Goal: Transaction & Acquisition: Obtain resource

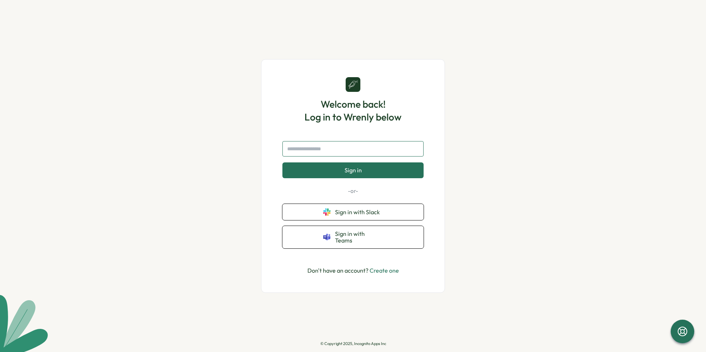
click at [377, 157] on input "text" at bounding box center [352, 148] width 141 height 15
type input "**********"
click at [382, 175] on button "Sign in" at bounding box center [352, 170] width 141 height 15
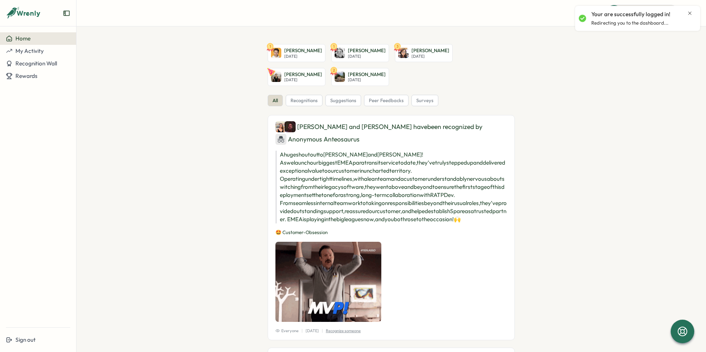
drag, startPoint x: 145, startPoint y: 105, endPoint x: 138, endPoint y: 102, distance: 8.1
click at [142, 104] on section "1 Felix Grund Wed, Oct 08 1 Stefanie Kerschhackl Wed, Oct 08 3 Kelly Li Sat, Oc…" at bounding box center [391, 189] width 630 height 326
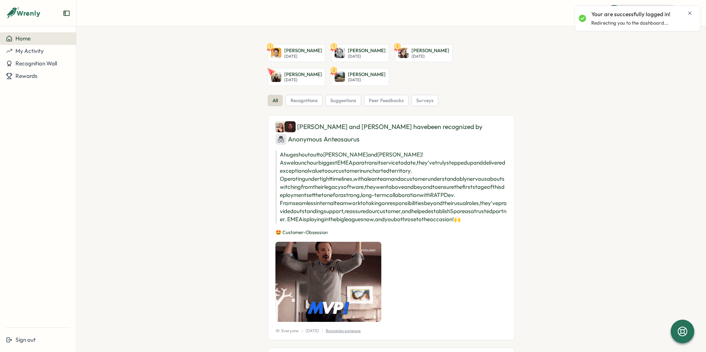
click at [691, 12] on icon "Close notification" at bounding box center [690, 13] width 6 height 6
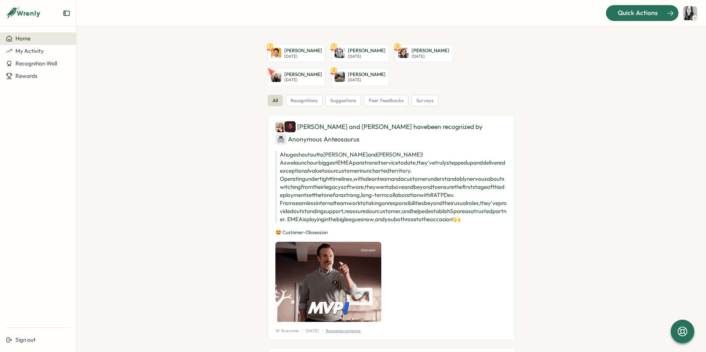
click at [656, 11] on span "Quick Actions" at bounding box center [638, 13] width 40 height 10
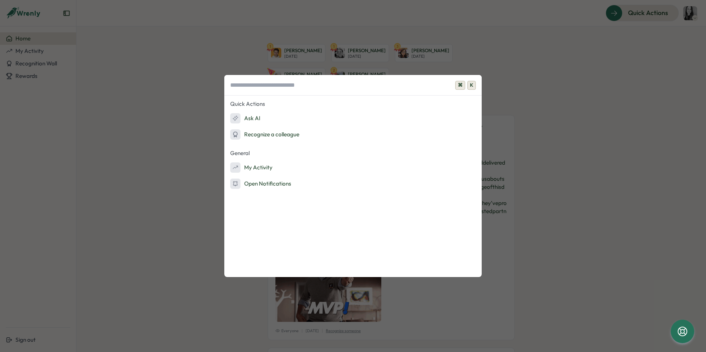
drag, startPoint x: 583, startPoint y: 87, endPoint x: 579, endPoint y: 90, distance: 4.9
click at [583, 87] on div "⌘ K Quick Actions Ask AI Recognize a colleague General My Activity Open Notific…" at bounding box center [353, 176] width 706 height 352
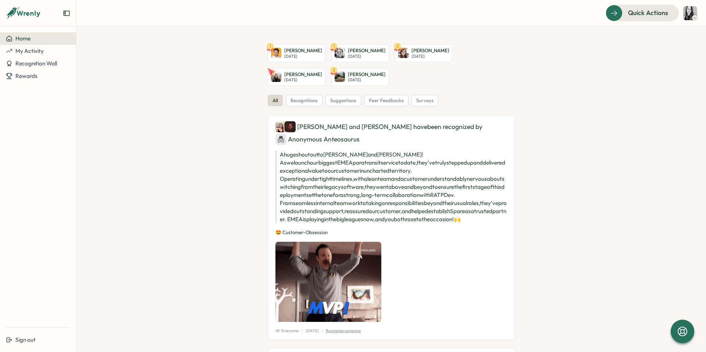
click at [695, 14] on img at bounding box center [690, 13] width 14 height 14
drag, startPoint x: 676, startPoint y: 54, endPoint x: 672, endPoint y: 53, distance: 4.8
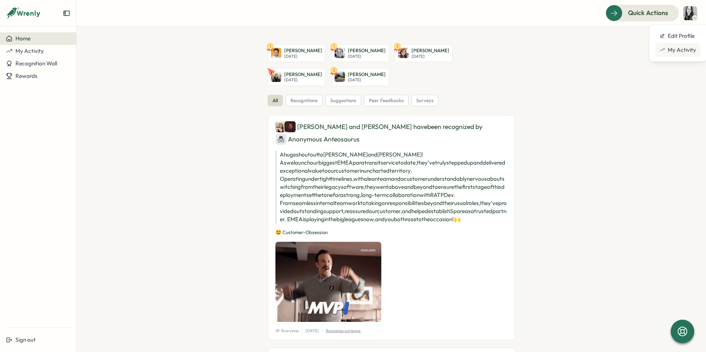
click at [676, 54] on div "My Activity" at bounding box center [677, 50] width 45 height 14
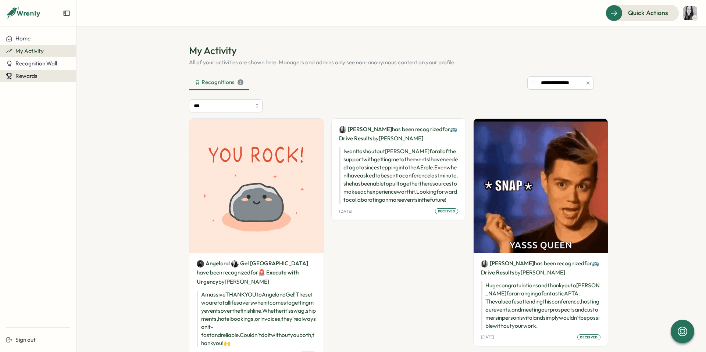
click at [52, 76] on div "Rewards" at bounding box center [38, 76] width 64 height 7
click at [94, 74] on div "Redeem Rewards" at bounding box center [100, 76] width 44 height 8
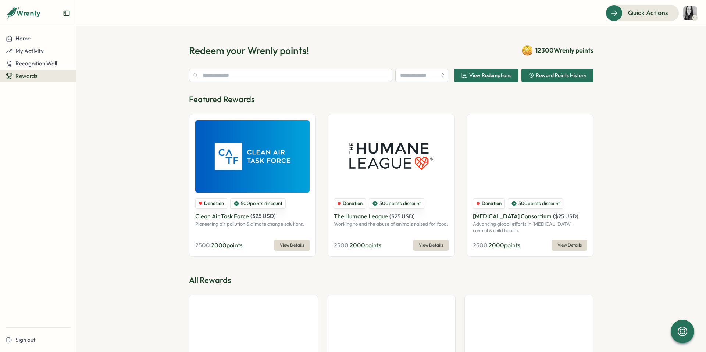
type input "******"
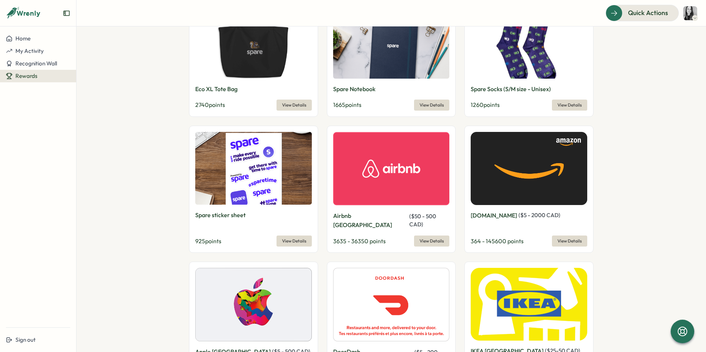
scroll to position [543, 0]
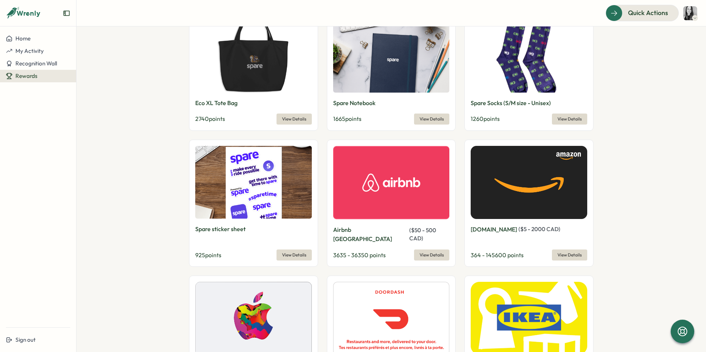
drag, startPoint x: 537, startPoint y: 174, endPoint x: 530, endPoint y: 175, distance: 7.4
click at [537, 174] on img at bounding box center [529, 182] width 117 height 73
click at [560, 250] on span "View Details" at bounding box center [570, 255] width 24 height 10
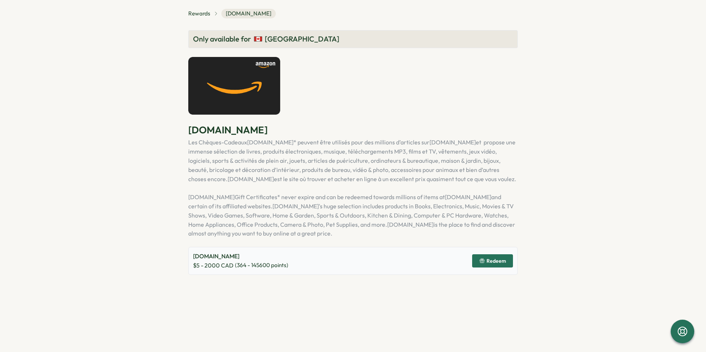
click at [491, 260] on span "Redeem" at bounding box center [496, 261] width 19 height 5
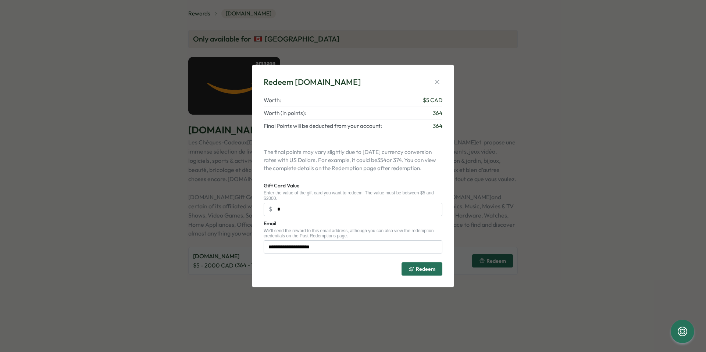
click at [555, 185] on div "**********" at bounding box center [353, 176] width 706 height 352
click at [299, 115] on span "Worth (in points):" at bounding box center [285, 113] width 43 height 8
click at [439, 81] on icon "button" at bounding box center [437, 81] width 7 height 7
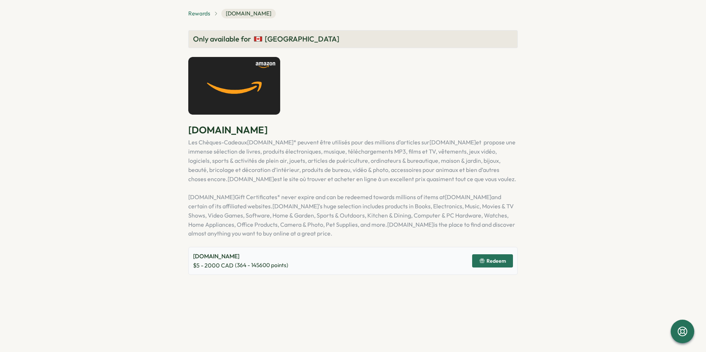
click at [205, 15] on span "Rewards" at bounding box center [199, 14] width 22 height 8
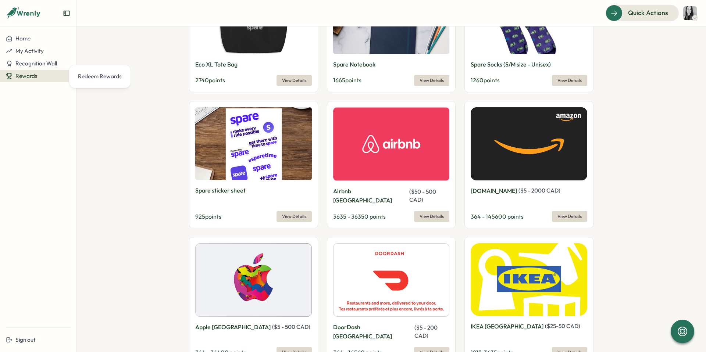
scroll to position [613, 0]
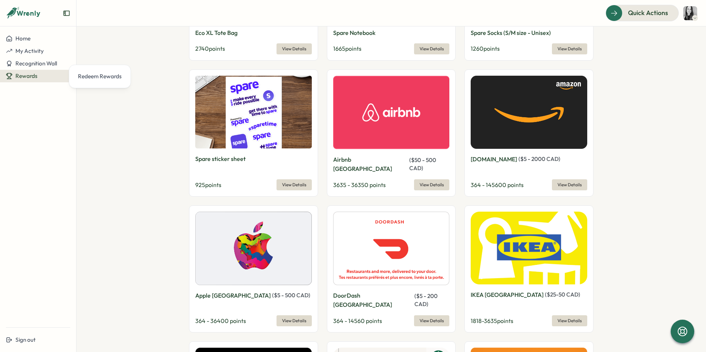
click at [541, 148] on img at bounding box center [529, 112] width 117 height 73
click at [572, 180] on span "View Details" at bounding box center [570, 185] width 24 height 10
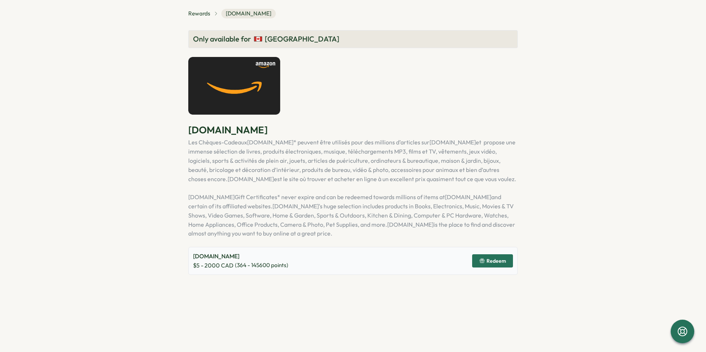
click at [492, 259] on span "Redeem" at bounding box center [496, 261] width 19 height 5
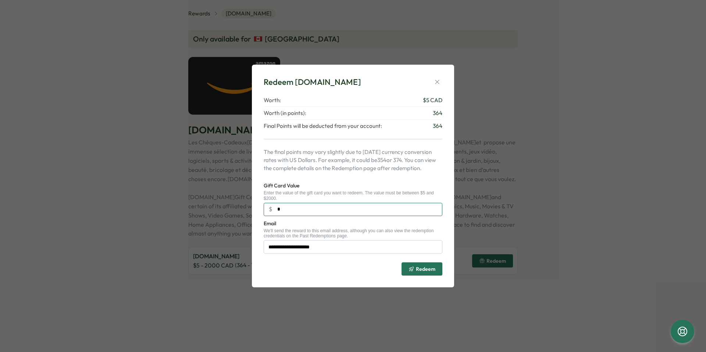
drag, startPoint x: 292, startPoint y: 210, endPoint x: 266, endPoint y: 211, distance: 25.8
click at [266, 211] on input "*" at bounding box center [353, 209] width 179 height 13
type input "***"
drag, startPoint x: 645, startPoint y: 222, endPoint x: 649, endPoint y: 222, distance: 4.4
click at [645, 222] on div "**********" at bounding box center [353, 176] width 706 height 352
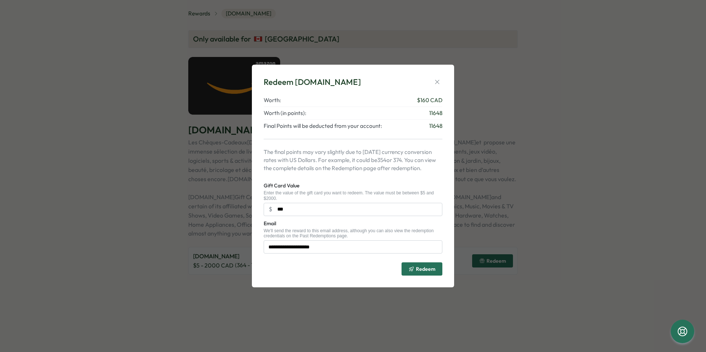
drag, startPoint x: 435, startPoint y: 79, endPoint x: 405, endPoint y: 82, distance: 29.5
click at [435, 79] on icon "button" at bounding box center [437, 81] width 7 height 7
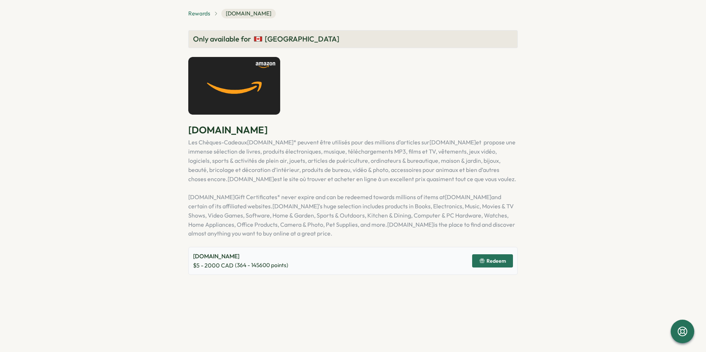
click at [205, 10] on span "Rewards" at bounding box center [199, 14] width 22 height 8
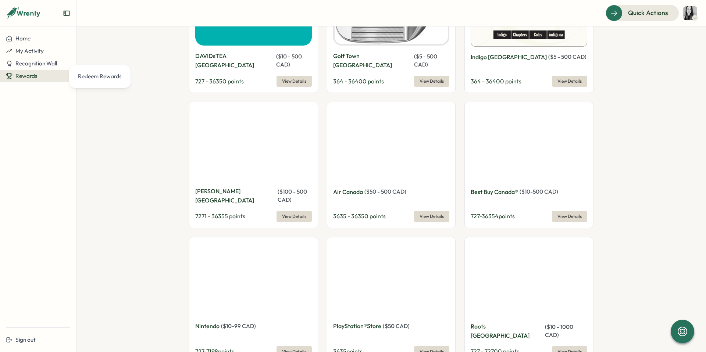
scroll to position [1262, 0]
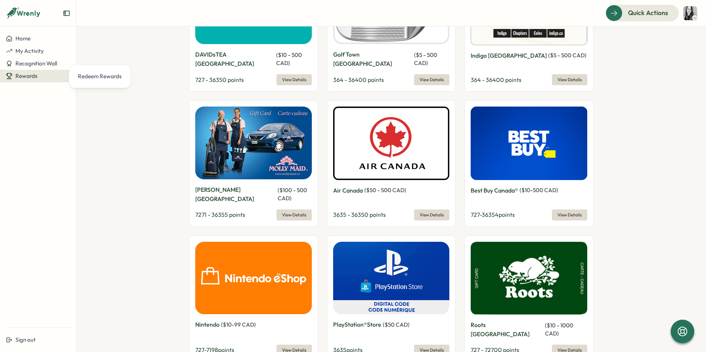
click at [448, 210] on button "View Details" at bounding box center [431, 215] width 35 height 11
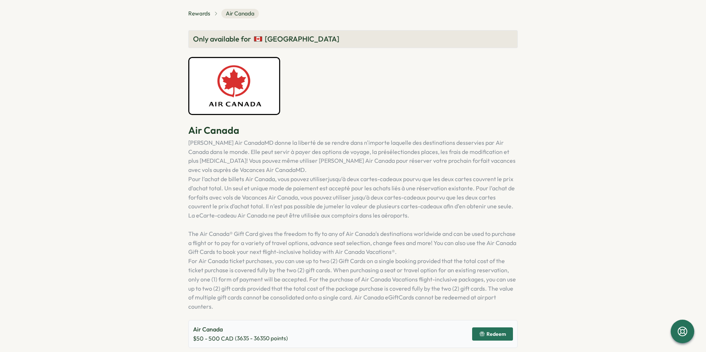
click at [508, 333] on button "Redeem" at bounding box center [492, 334] width 41 height 13
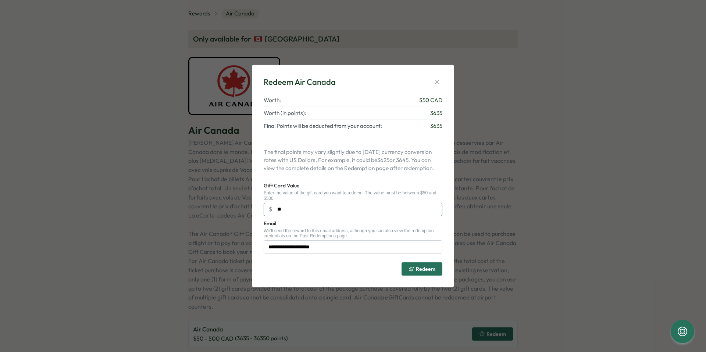
drag, startPoint x: 318, startPoint y: 207, endPoint x: 297, endPoint y: 212, distance: 21.5
click at [317, 207] on input "**" at bounding box center [353, 209] width 179 height 13
drag, startPoint x: 279, startPoint y: 210, endPoint x: 273, endPoint y: 209, distance: 6.1
click at [273, 210] on input "**" at bounding box center [353, 209] width 179 height 13
type input "***"
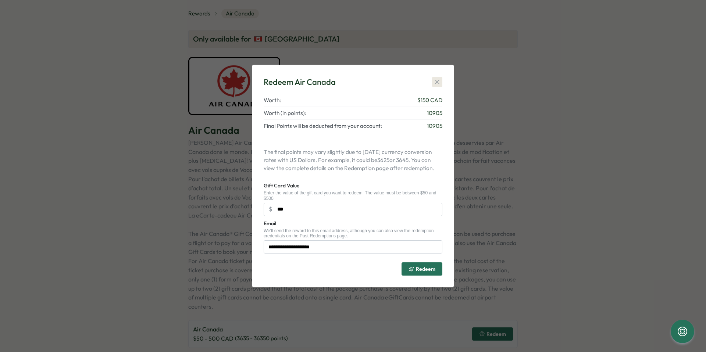
drag, startPoint x: 428, startPoint y: 79, endPoint x: 433, endPoint y: 79, distance: 5.1
click at [431, 78] on div "Redeem Air Canada" at bounding box center [353, 81] width 179 height 11
click at [434, 79] on icon "button" at bounding box center [437, 81] width 7 height 7
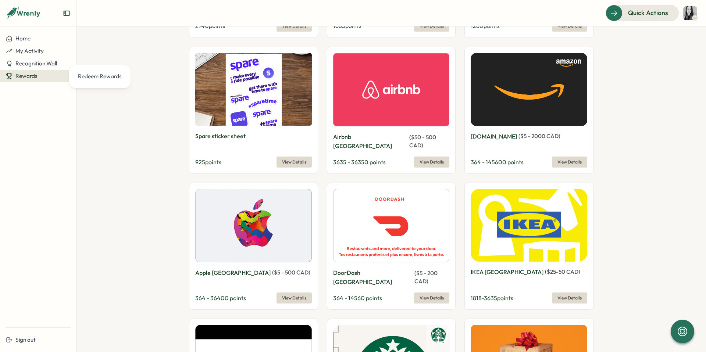
scroll to position [565, 0]
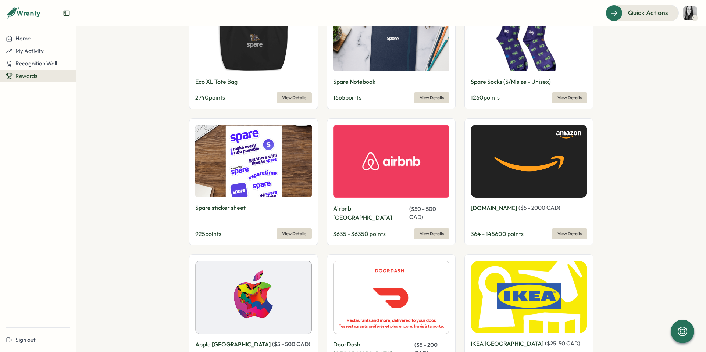
click at [524, 199] on div "Amazon.ca ( $ 5 - 2000 CAD ) 364 - 145600 points View Details" at bounding box center [528, 181] width 129 height 127
click at [564, 229] on span "View Details" at bounding box center [570, 234] width 24 height 10
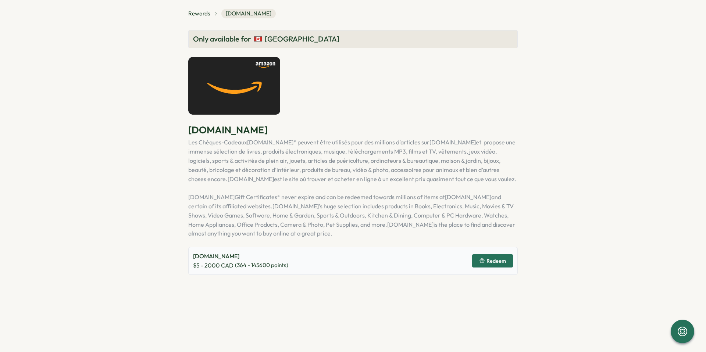
click at [504, 259] on span "Redeem" at bounding box center [496, 261] width 19 height 5
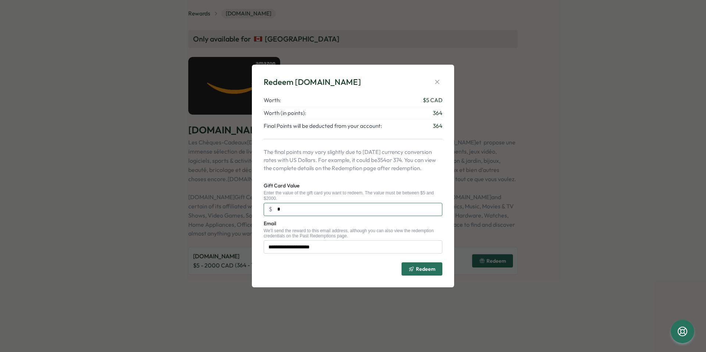
click at [293, 215] on input "*" at bounding box center [353, 209] width 179 height 13
click at [276, 211] on input "*" at bounding box center [353, 209] width 179 height 13
type input "***"
click at [437, 80] on icon "button" at bounding box center [437, 81] width 7 height 7
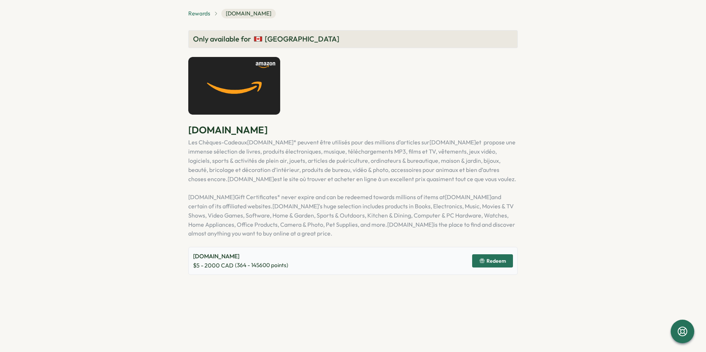
click at [195, 11] on span "Rewards" at bounding box center [199, 14] width 22 height 8
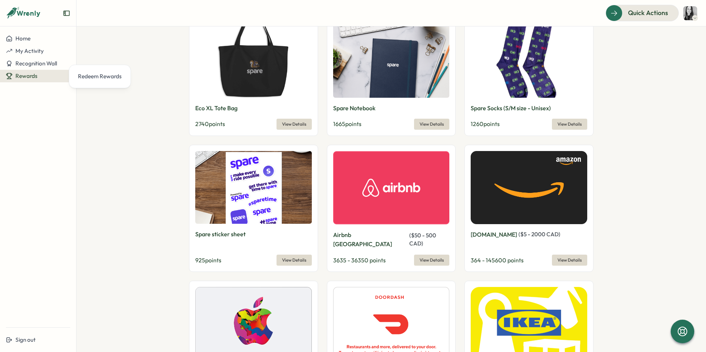
scroll to position [530, 0]
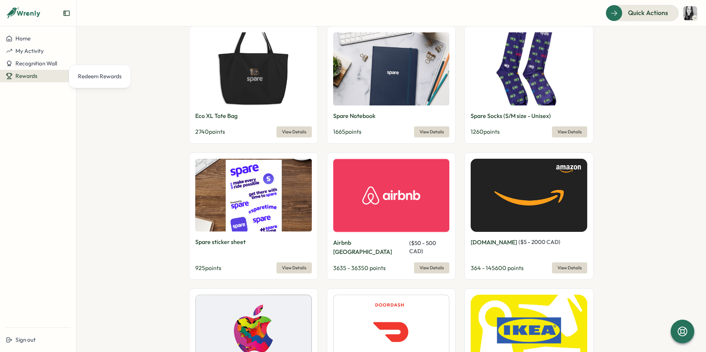
click at [573, 263] on span "View Details" at bounding box center [570, 268] width 24 height 10
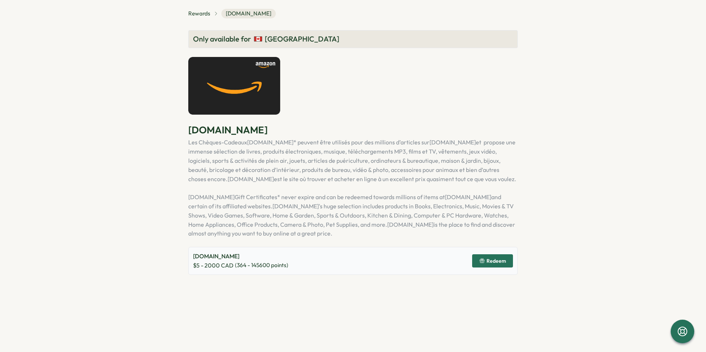
click at [499, 262] on span "Redeem" at bounding box center [496, 261] width 19 height 5
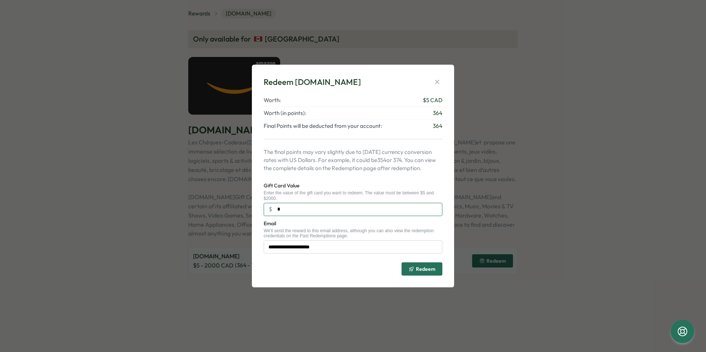
drag, startPoint x: 302, startPoint y: 210, endPoint x: 267, endPoint y: 209, distance: 35.3
click at [267, 209] on input "*" at bounding box center [353, 209] width 179 height 13
type input "***"
click at [422, 267] on span "Redeem" at bounding box center [425, 269] width 19 height 5
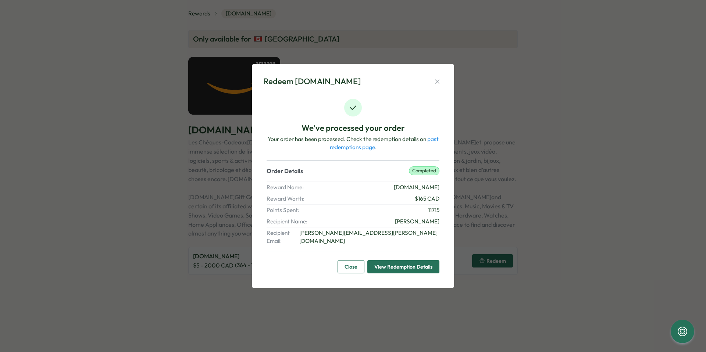
click at [393, 262] on span "View Redemption Details" at bounding box center [403, 267] width 58 height 13
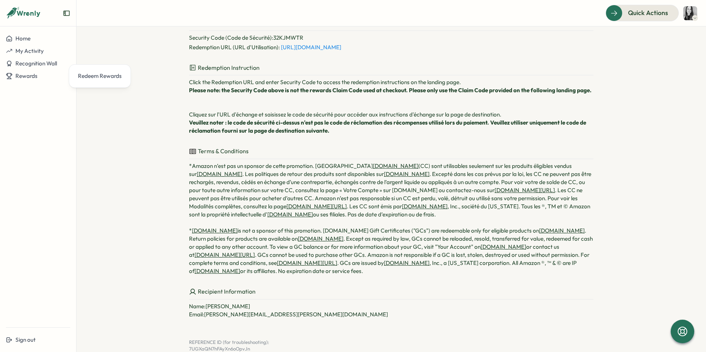
scroll to position [127, 0]
